Goal: Task Accomplishment & Management: Manage account settings

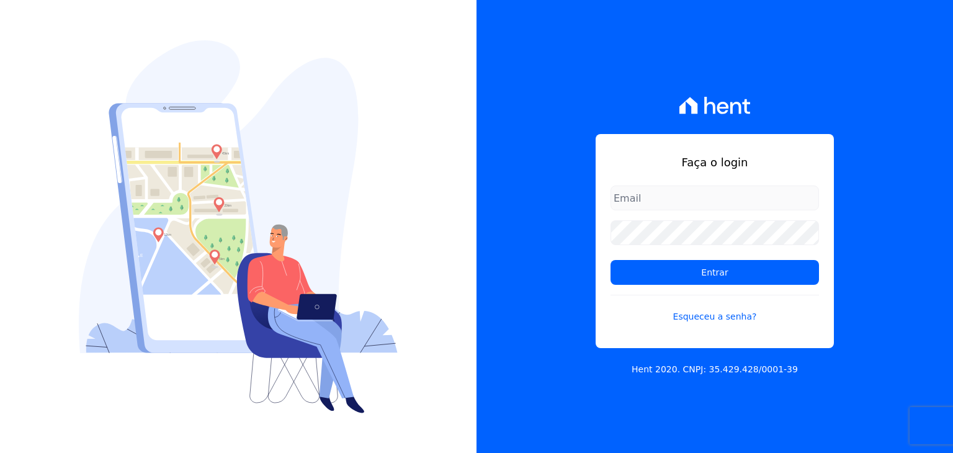
click at [651, 202] on input "email" at bounding box center [714, 197] width 208 height 25
drag, startPoint x: 679, startPoint y: 197, endPoint x: 550, endPoint y: 205, distance: 129.3
click at [550, 205] on div "Faça o login 18189567721 Entrar Esqueceu a senha? Hent 2020. CNPJ: 35.429.428/0…" at bounding box center [714, 226] width 476 height 453
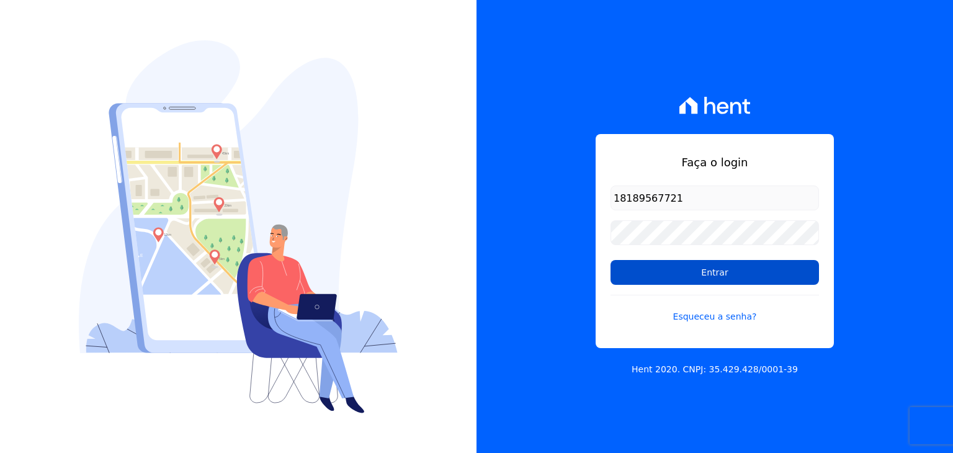
click at [684, 264] on input "Entrar" at bounding box center [714, 272] width 208 height 25
click at [714, 320] on link "Esqueceu a senha?" at bounding box center [714, 309] width 208 height 29
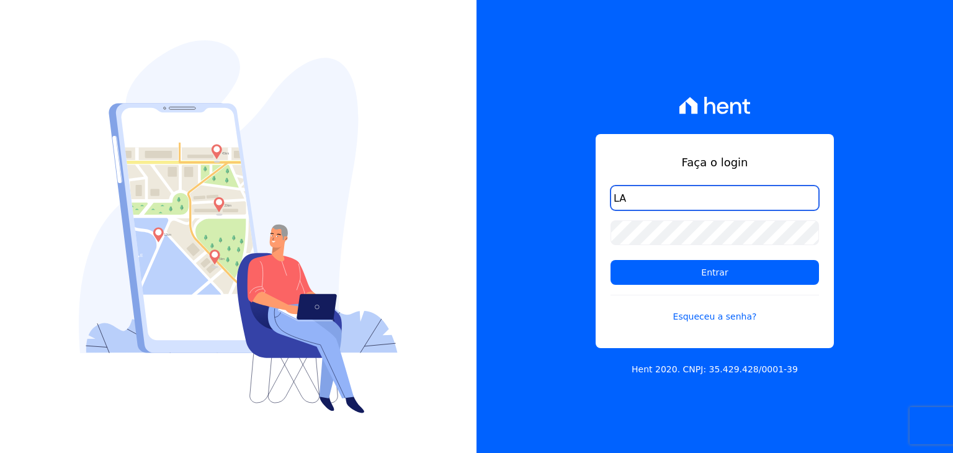
type input "[EMAIL_ADDRESS][DOMAIN_NAME]"
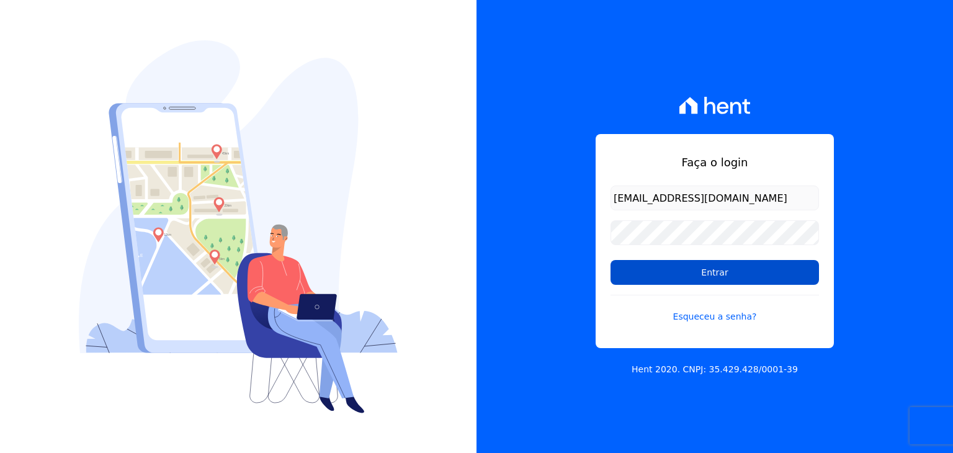
click at [694, 264] on input "Entrar" at bounding box center [714, 272] width 208 height 25
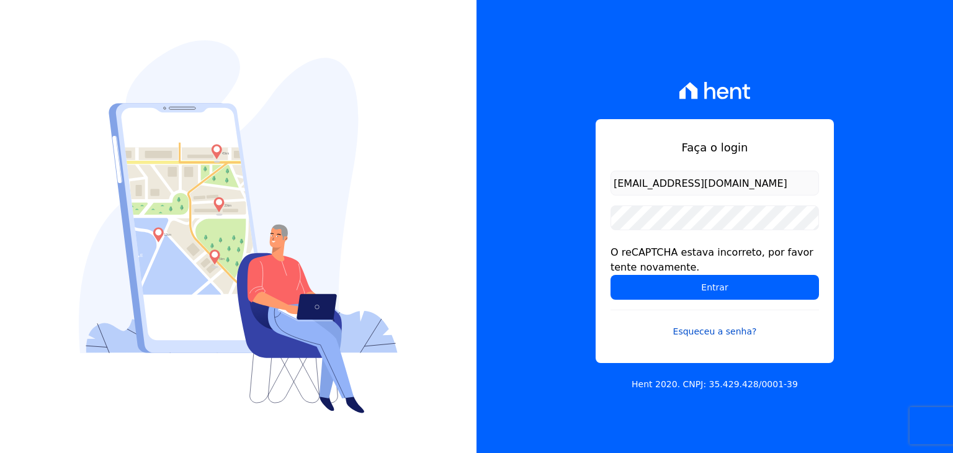
click at [717, 329] on link "Esqueceu a senha?" at bounding box center [714, 324] width 208 height 29
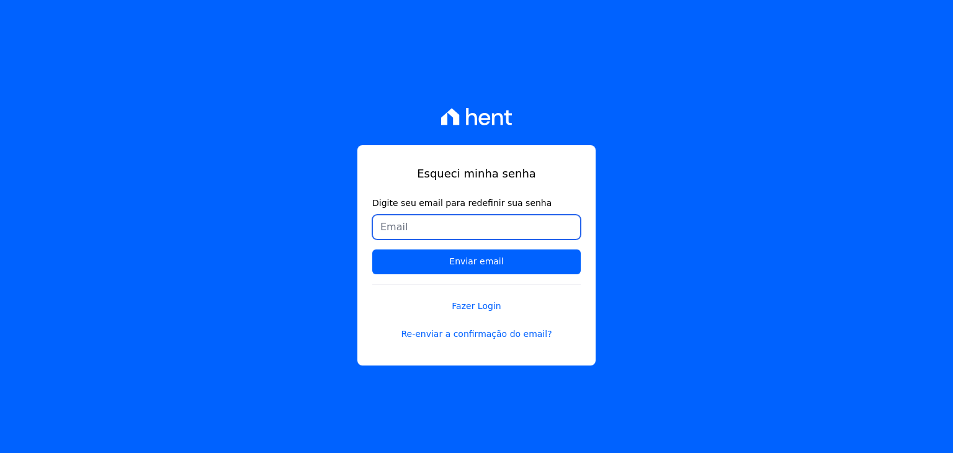
click at [439, 231] on input "Digite seu email para redefinir sua senha" at bounding box center [476, 227] width 208 height 25
type input "[EMAIL_ADDRESS][DOMAIN_NAME]"
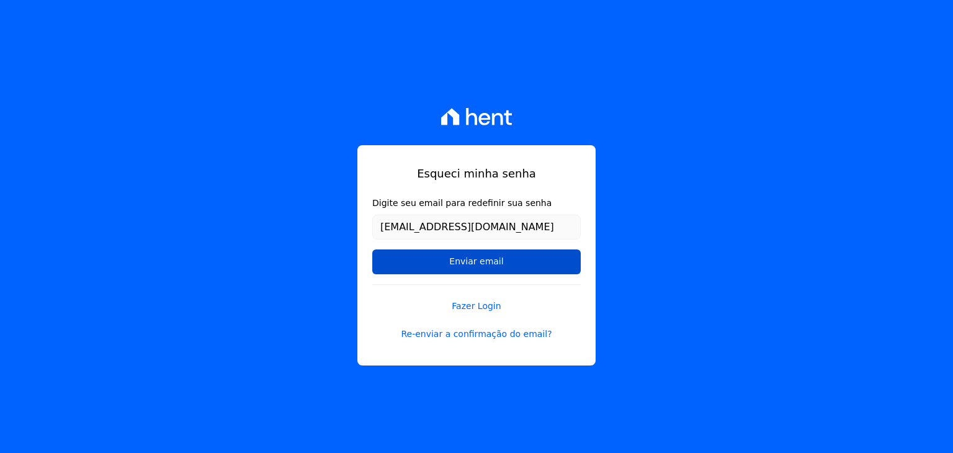
click at [482, 264] on input "Enviar email" at bounding box center [476, 261] width 208 height 25
click at [463, 261] on input "Enviar email" at bounding box center [476, 261] width 208 height 25
click at [479, 265] on input "Enviar email" at bounding box center [476, 261] width 208 height 25
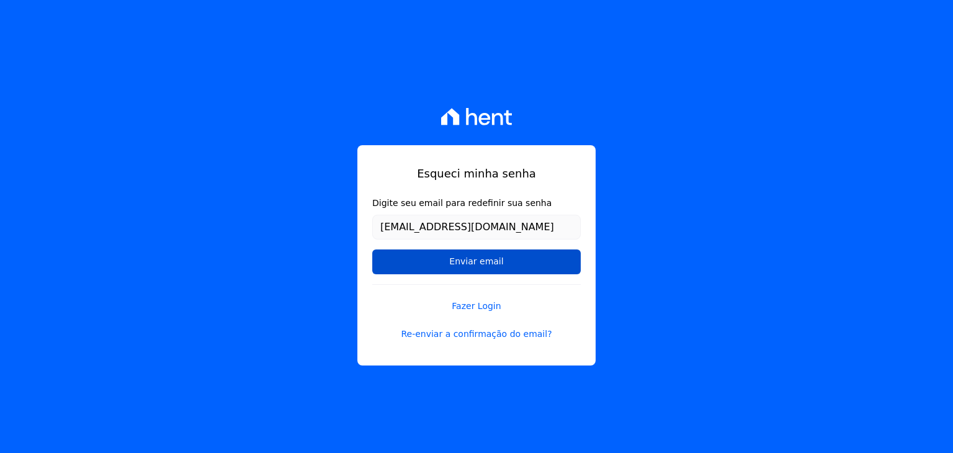
click at [481, 263] on input "Enviar email" at bounding box center [476, 261] width 208 height 25
click at [474, 262] on input "Enviar email" at bounding box center [476, 261] width 208 height 25
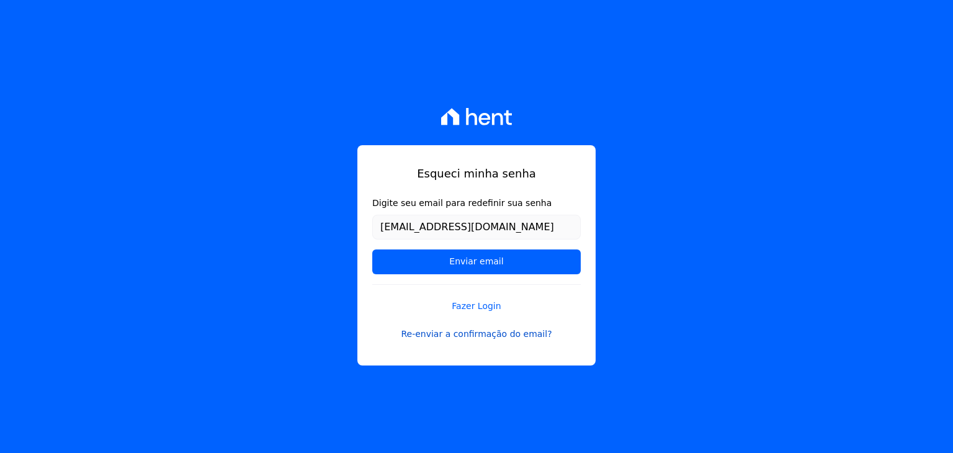
click at [466, 335] on link "Re-enviar a confirmação do email?" at bounding box center [476, 334] width 208 height 13
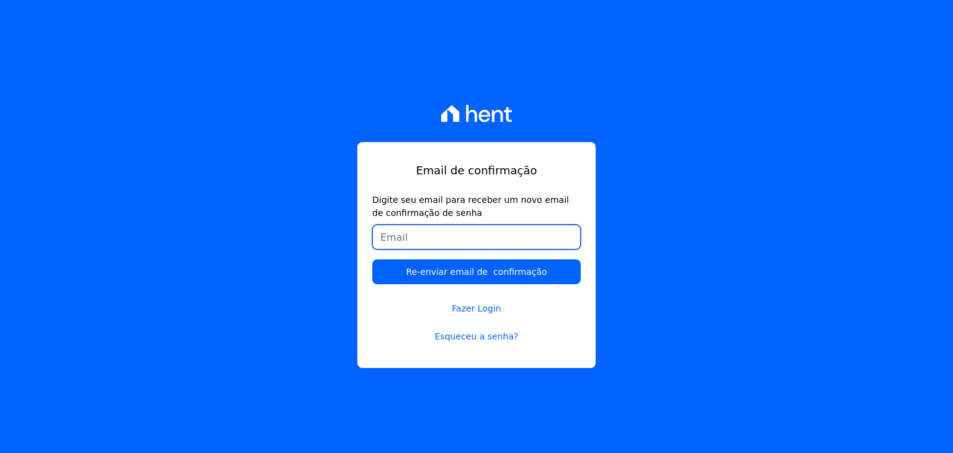
click at [428, 236] on input "Digite seu email para receber um novo email de confirmação de senha" at bounding box center [476, 237] width 208 height 25
type input "[EMAIL_ADDRESS][DOMAIN_NAME]"
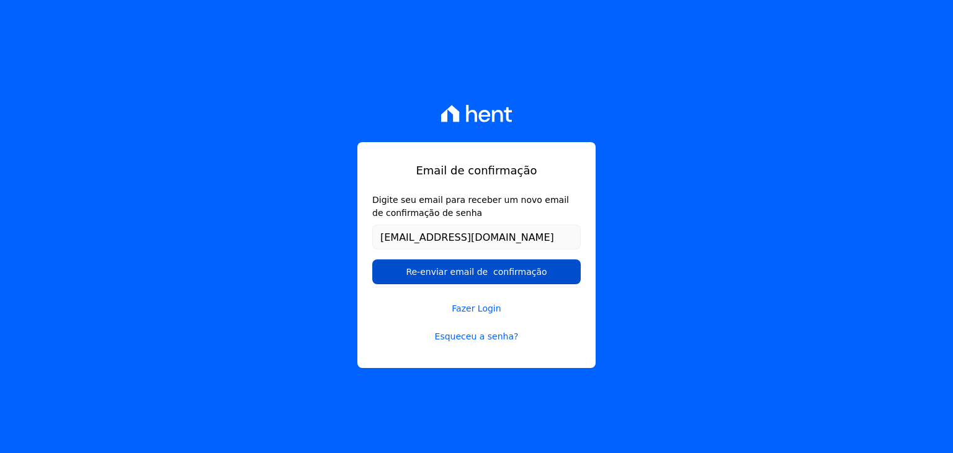
click at [477, 270] on input "Re-enviar email de confirmação" at bounding box center [476, 271] width 208 height 25
click at [494, 276] on input "Re-enviar email de confirmação" at bounding box center [476, 271] width 208 height 25
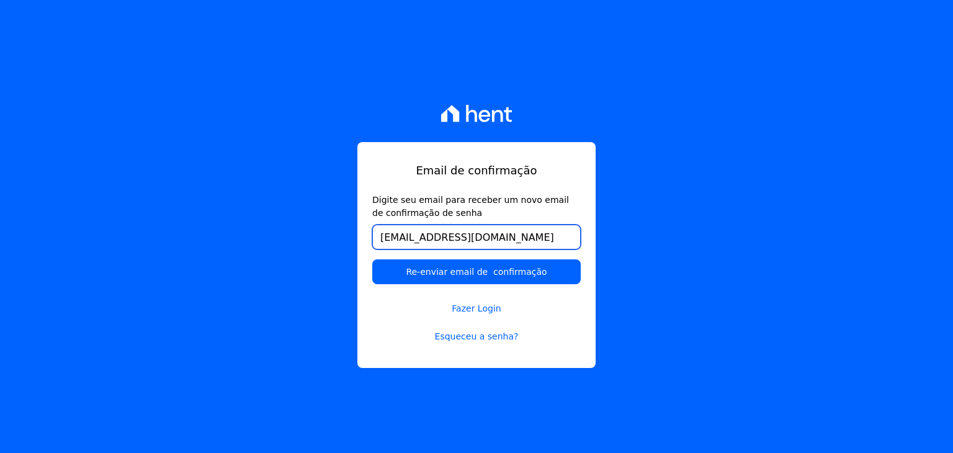
click at [526, 234] on input "[EMAIL_ADDRESS][DOMAIN_NAME]" at bounding box center [476, 237] width 208 height 25
click at [372, 259] on input "Re-enviar email de confirmação" at bounding box center [476, 271] width 208 height 25
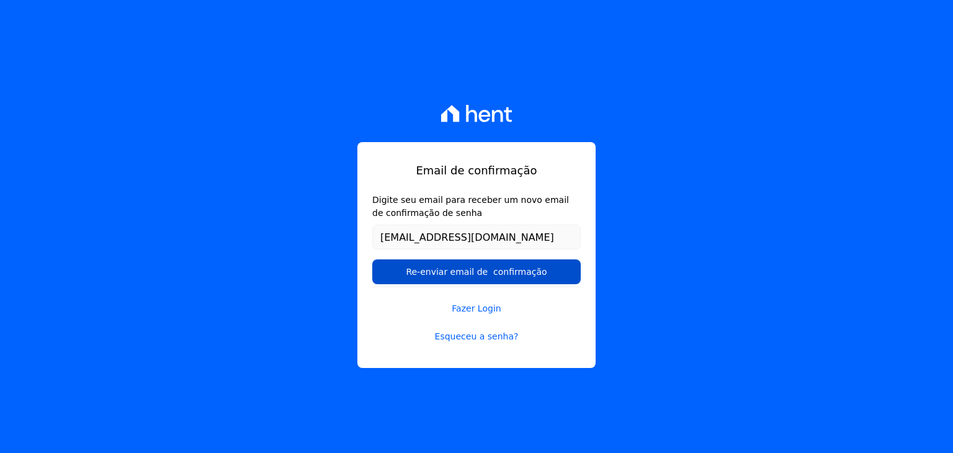
click at [420, 274] on input "Re-enviar email de confirmação" at bounding box center [476, 271] width 208 height 25
click at [477, 306] on link "Fazer Login" at bounding box center [476, 301] width 208 height 29
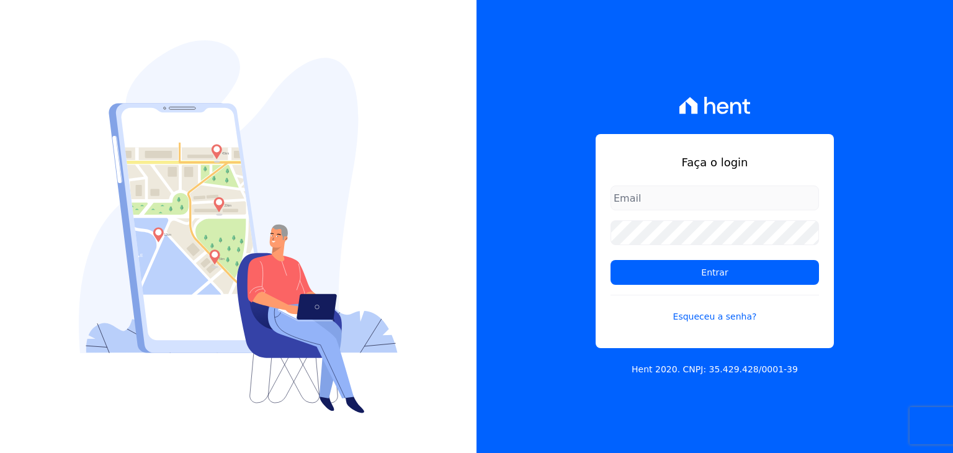
click at [870, 367] on div "Faça o login Entrar Esqueceu a senha? Hent 2020. CNPJ: 35.429.428/0001-39" at bounding box center [714, 226] width 476 height 453
click at [655, 203] on input "email" at bounding box center [714, 197] width 208 height 25
type input "[EMAIL_ADDRESS][DOMAIN_NAME]"
click at [711, 314] on link "Esqueceu a senha?" at bounding box center [714, 309] width 208 height 29
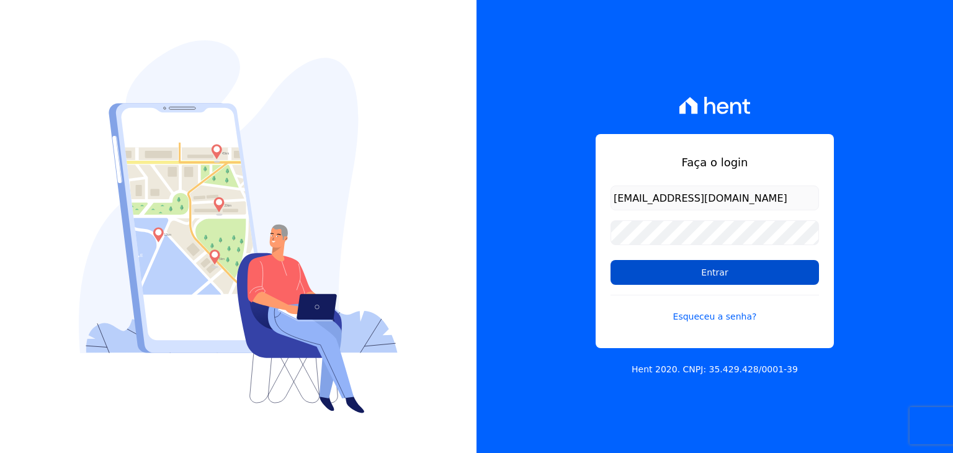
click at [679, 264] on input "Entrar" at bounding box center [714, 272] width 208 height 25
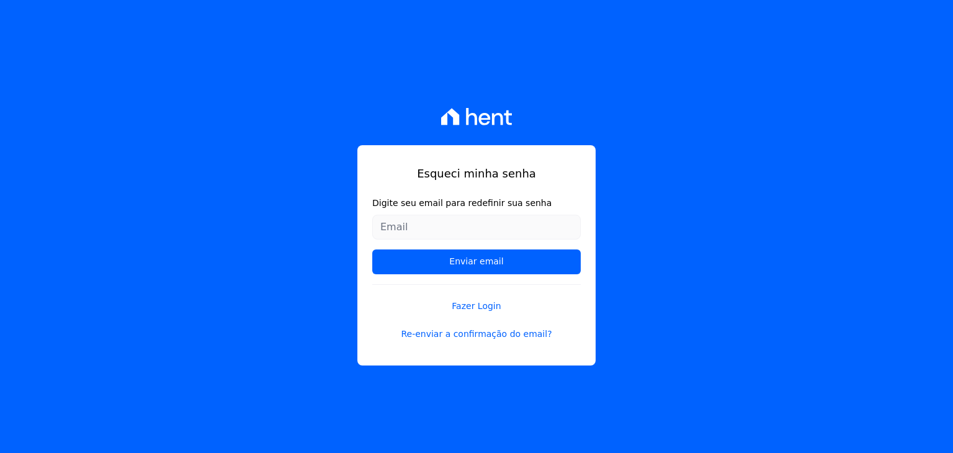
click at [462, 228] on input "Digite seu email para redefinir sua senha" at bounding box center [476, 227] width 208 height 25
type input "[EMAIL_ADDRESS][DOMAIN_NAME]"
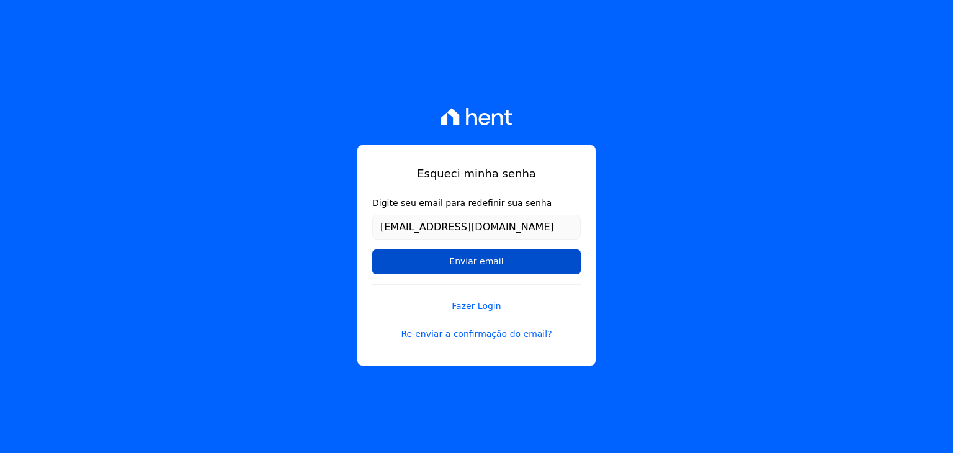
click at [489, 261] on input "Enviar email" at bounding box center [476, 261] width 208 height 25
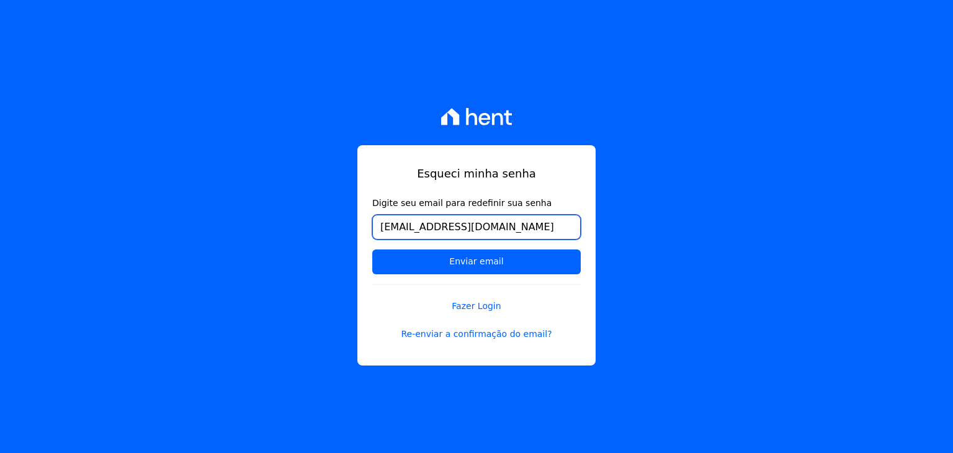
click at [528, 230] on input "[EMAIL_ADDRESS][DOMAIN_NAME]" at bounding box center [476, 227] width 208 height 25
click at [372, 249] on input "Enviar email" at bounding box center [476, 261] width 208 height 25
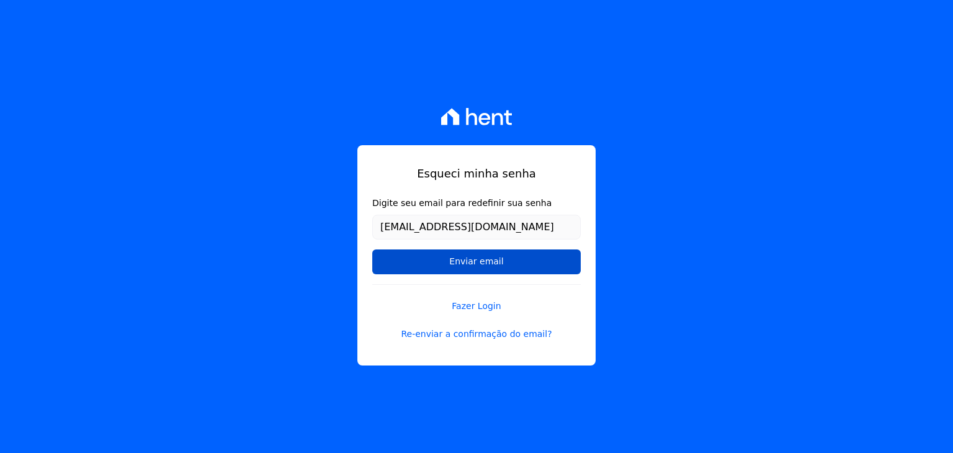
click at [464, 262] on input "Enviar email" at bounding box center [476, 261] width 208 height 25
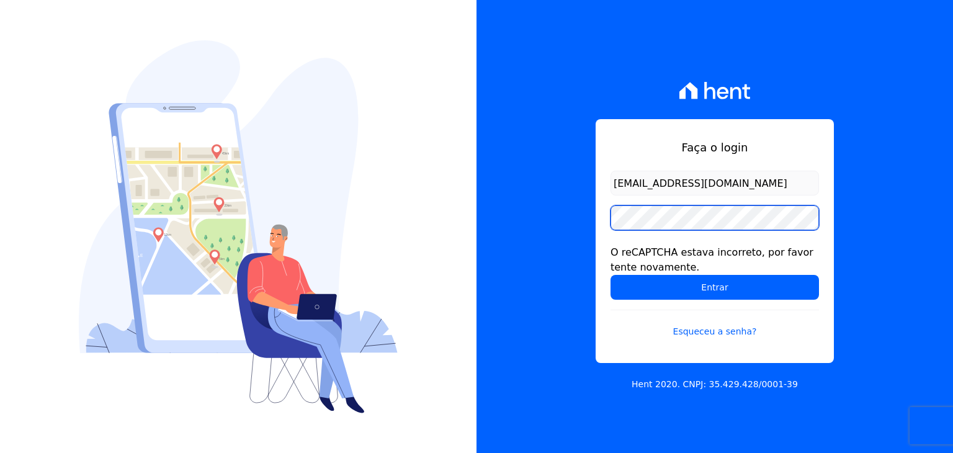
click at [610, 275] on input "Entrar" at bounding box center [714, 287] width 208 height 25
